Goal: Information Seeking & Learning: Learn about a topic

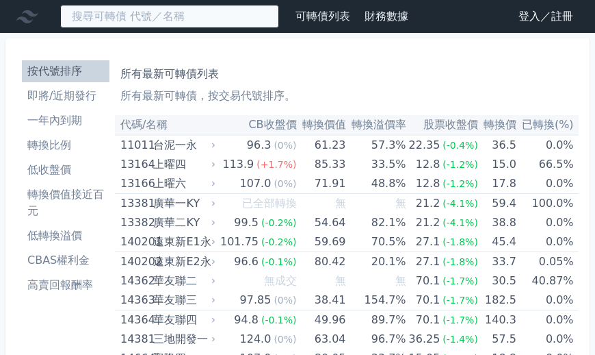
click at [141, 19] on input at bounding box center [169, 16] width 219 height 23
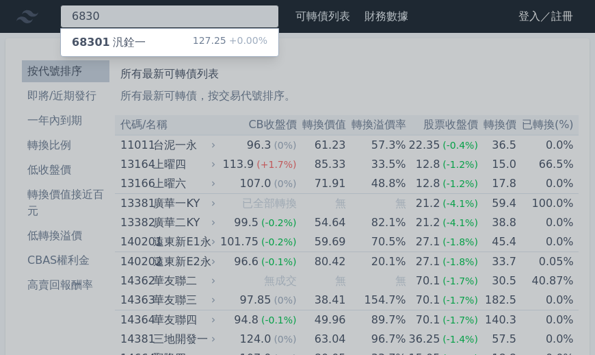
type input "6830"
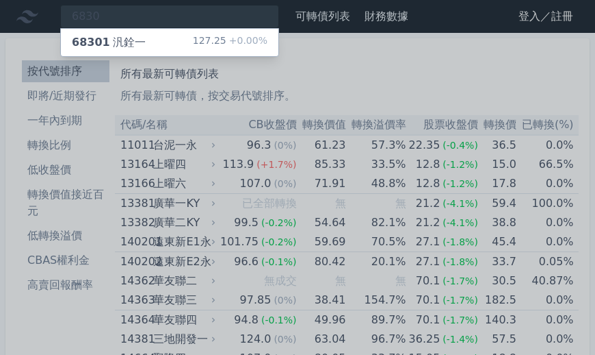
click at [163, 46] on div "68301 汎銓一 127.25 +0.00%" at bounding box center [170, 42] width 218 height 27
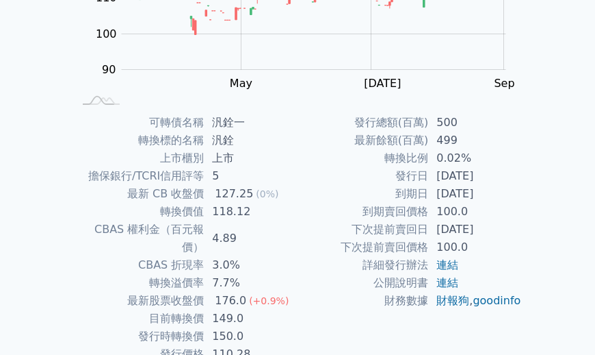
scroll to position [231, 0]
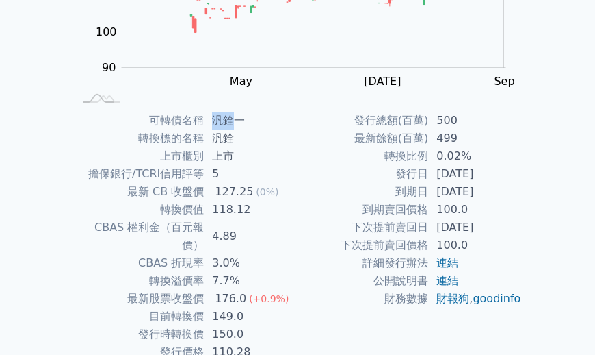
drag, startPoint x: 214, startPoint y: 120, endPoint x: 237, endPoint y: 121, distance: 24.0
click at [235, 120] on td "汎銓一" at bounding box center [251, 121] width 94 height 18
drag, startPoint x: 223, startPoint y: 123, endPoint x: 256, endPoint y: 122, distance: 32.9
click at [256, 122] on td "汎銓一" at bounding box center [251, 121] width 94 height 18
drag, startPoint x: 214, startPoint y: 121, endPoint x: 255, endPoint y: 119, distance: 41.1
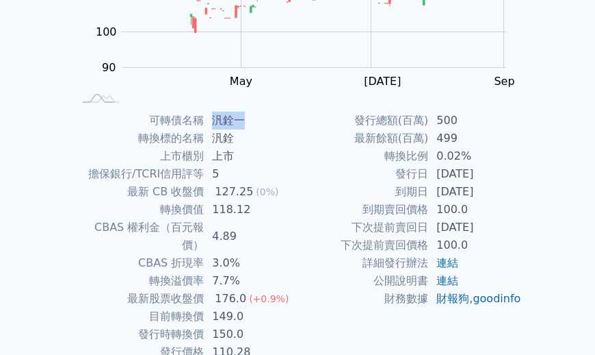
click at [255, 119] on td "汎銓一" at bounding box center [251, 121] width 94 height 18
copy td "汎銓一"
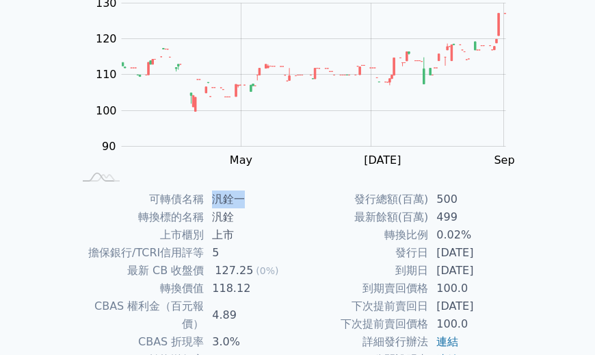
scroll to position [0, 0]
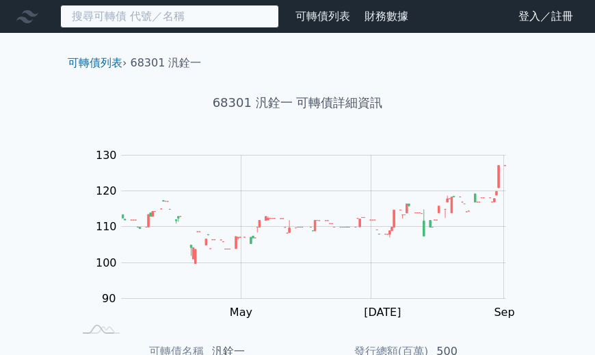
click at [127, 21] on input at bounding box center [169, 16] width 219 height 23
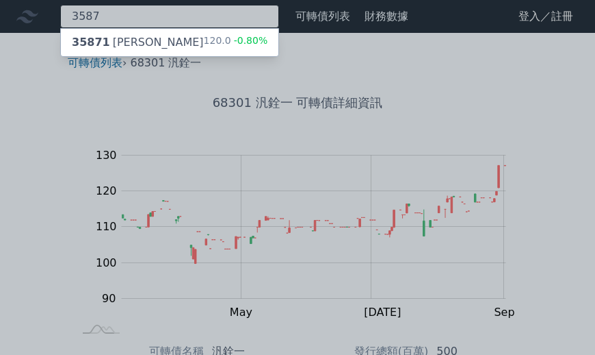
type input "3587"
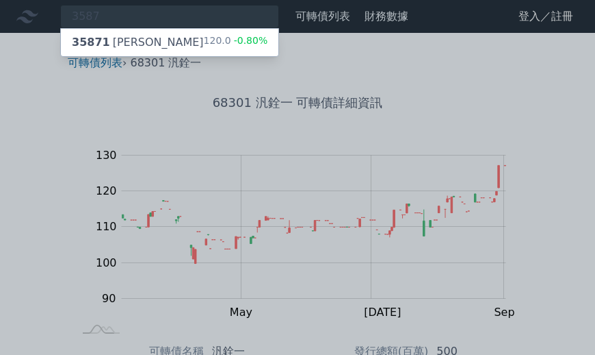
click at [203, 49] on div "35871 [PERSON_NAME]一 120.0 -0.80%" at bounding box center [170, 42] width 218 height 27
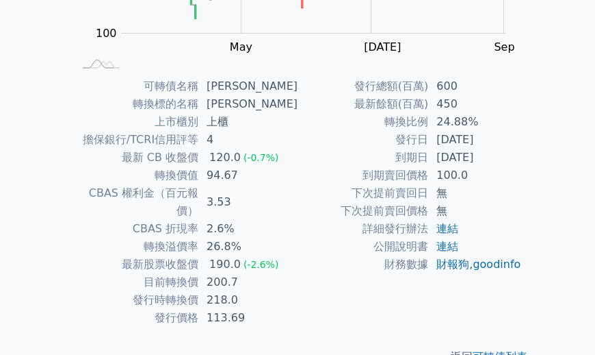
scroll to position [235, 0]
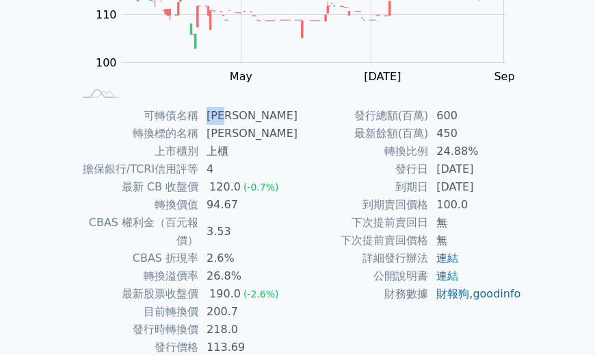
drag, startPoint x: 214, startPoint y: 113, endPoint x: 262, endPoint y: 120, distance: 49.1
click at [262, 120] on td "[PERSON_NAME]" at bounding box center [247, 116] width 99 height 18
copy td "[PERSON_NAME]"
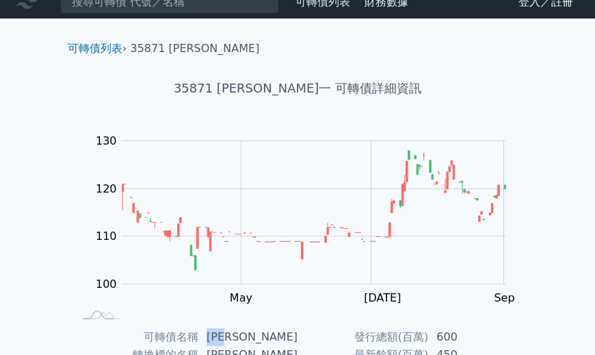
scroll to position [0, 0]
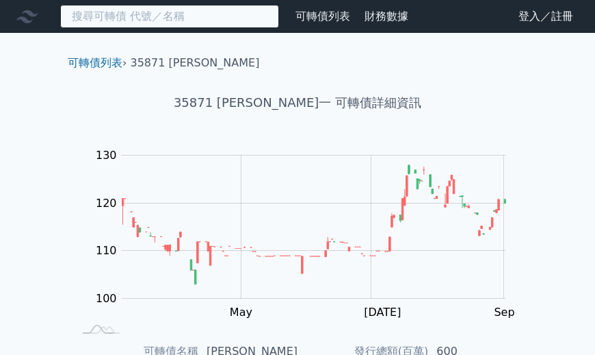
click at [161, 17] on input at bounding box center [169, 16] width 219 height 23
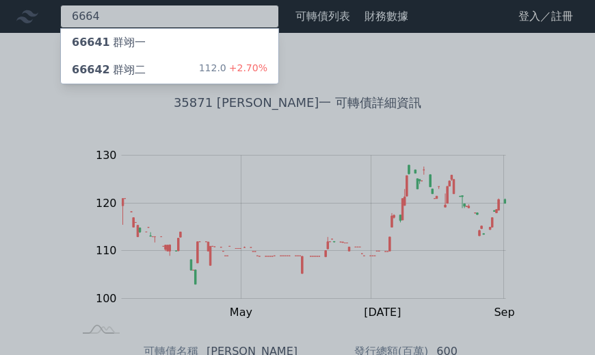
type input "6664"
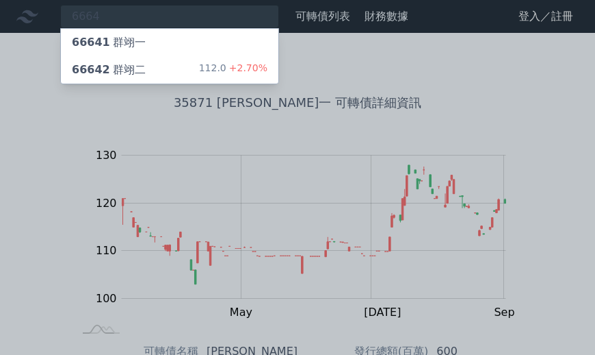
click at [162, 69] on div "66642 群翊二 112.0 +2.70%" at bounding box center [170, 69] width 218 height 27
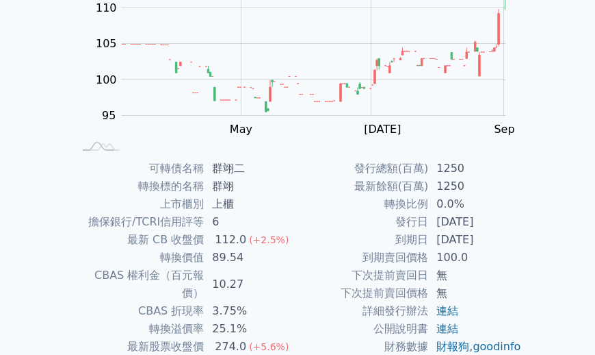
scroll to position [248, 0]
